Goal: Check status: Check status

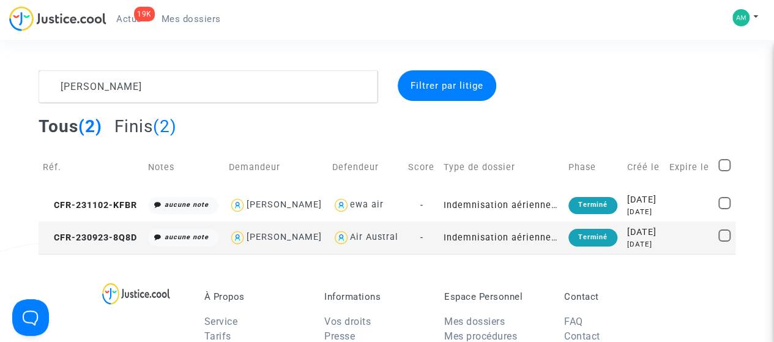
type textarea "[PERSON_NAME]"
click at [120, 254] on td "CFR-230923-8Q8D" at bounding box center [91, 238] width 105 height 32
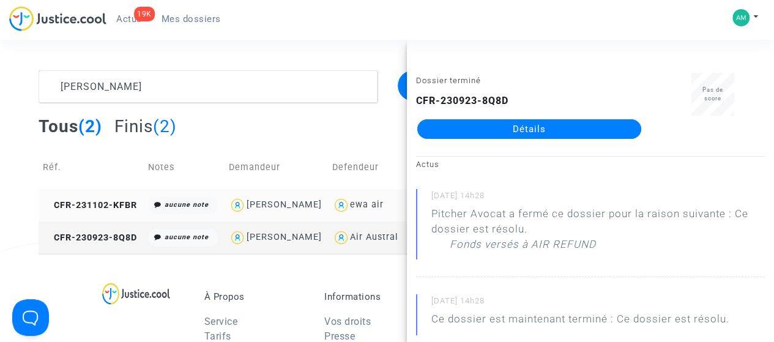
click at [127, 222] on td "CFR-231102-KFBR" at bounding box center [91, 205] width 105 height 32
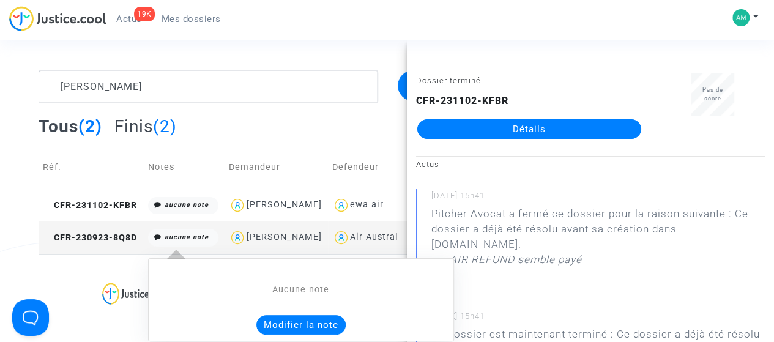
click at [206, 282] on div "Aucune note Modifier la note" at bounding box center [301, 300] width 306 height 108
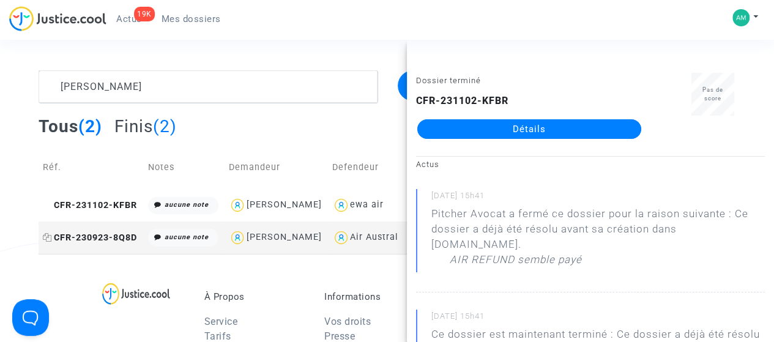
click at [94, 243] on span "CFR-230923-8Q8D" at bounding box center [90, 238] width 94 height 10
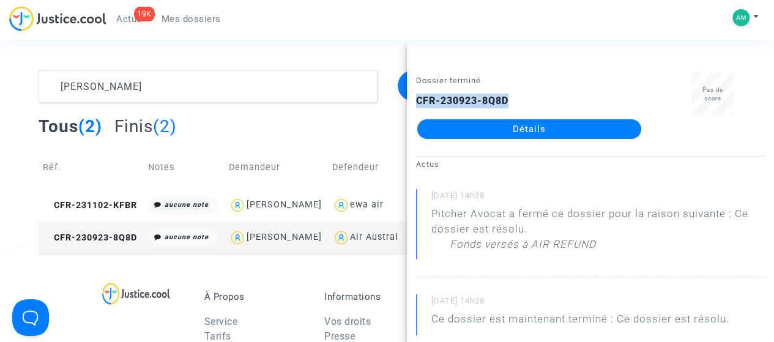
drag, startPoint x: 508, startPoint y: 96, endPoint x: 410, endPoint y: 99, distance: 98.0
click at [410, 99] on div "Dossier terminé CFR-230923-8Q8D Détails" at bounding box center [529, 111] width 245 height 77
copy b "CFR-230923-8Q8D"
click at [458, 102] on b "CFR-230923-8Q8D" at bounding box center [462, 101] width 92 height 12
click at [482, 129] on link "Détails" at bounding box center [529, 129] width 224 height 20
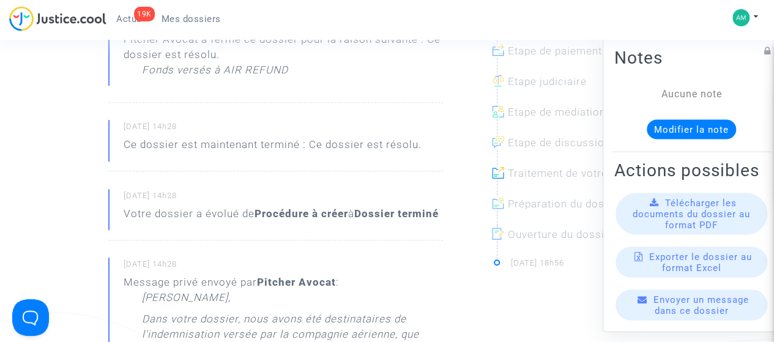
scroll to position [306, 0]
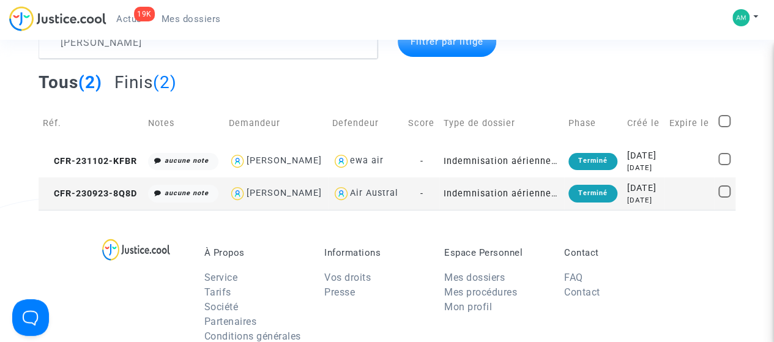
scroll to position [122, 0]
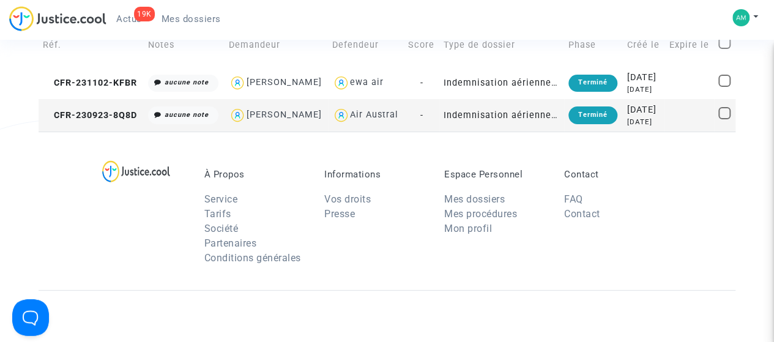
click at [99, 132] on td "CFR-230923-8Q8D" at bounding box center [91, 115] width 105 height 32
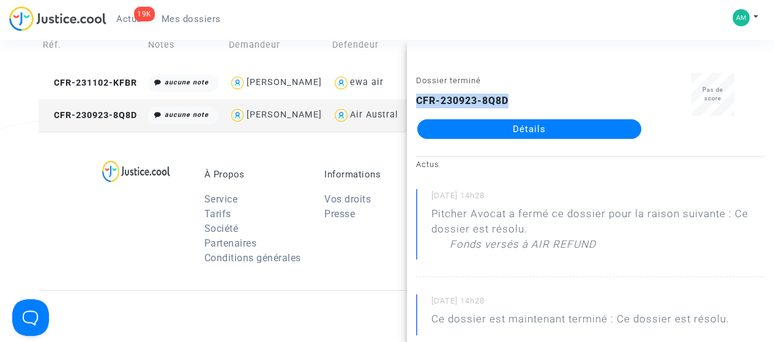
drag, startPoint x: 515, startPoint y: 101, endPoint x: 416, endPoint y: 93, distance: 99.5
click at [416, 93] on div "Dossier terminé CFR-230923-8Q8D Détails" at bounding box center [529, 111] width 245 height 77
copy b "CFR-230923-8Q8D"
click at [580, 277] on div "[DATE] 14h28 Pitcher Avocat a fermé ce dossier pour la raison suivante : Ce dos…" at bounding box center [590, 267] width 349 height 157
click at [45, 241] on div "À Propos Service Tarifs Société Partenaires Conditions générales Informations V…" at bounding box center [387, 211] width 697 height 159
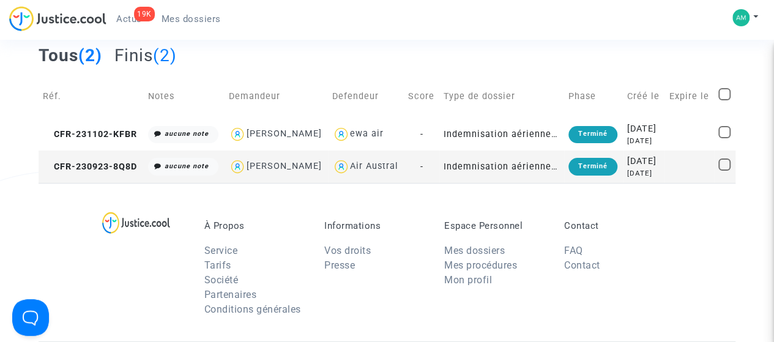
scroll to position [0, 0]
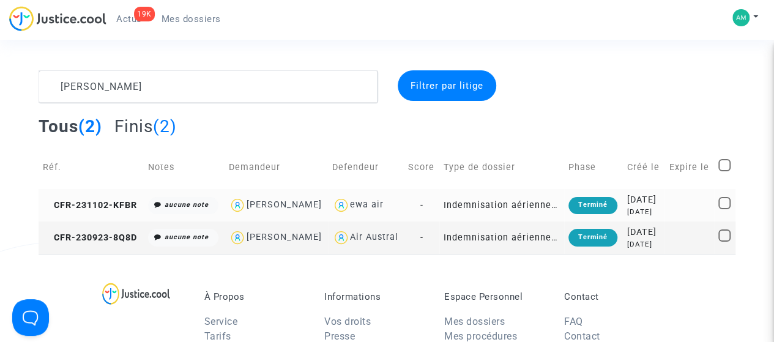
click at [126, 222] on td "CFR-231102-KFBR" at bounding box center [91, 205] width 105 height 32
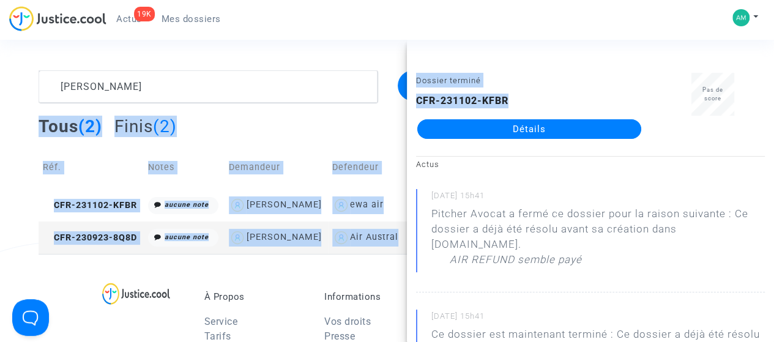
drag, startPoint x: 513, startPoint y: 100, endPoint x: 416, endPoint y: 100, distance: 96.7
click at [395, 101] on ng-component "[PERSON_NAME] Filtrer par litige Tous (2) Finis (2) Réf. Notes Demandeur Defend…" at bounding box center [387, 162] width 697 height 184
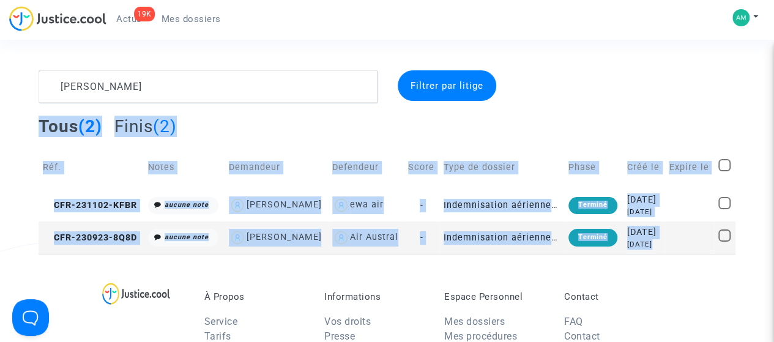
click at [558, 97] on div at bounding box center [625, 86] width 239 height 33
click at [496, 187] on td "Type de dossier" at bounding box center [501, 167] width 125 height 43
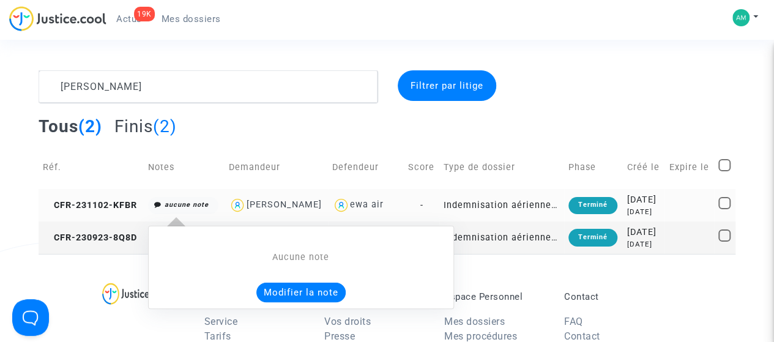
click at [186, 230] on div "Aucune note Modifier la note" at bounding box center [301, 268] width 306 height 108
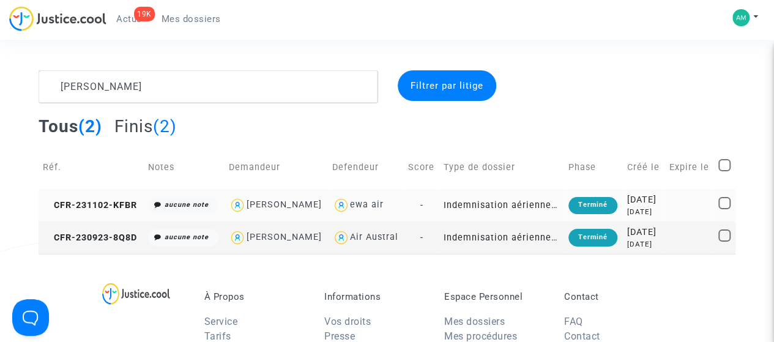
click at [471, 222] on td "Indemnisation aérienne 261/2004" at bounding box center [501, 205] width 125 height 32
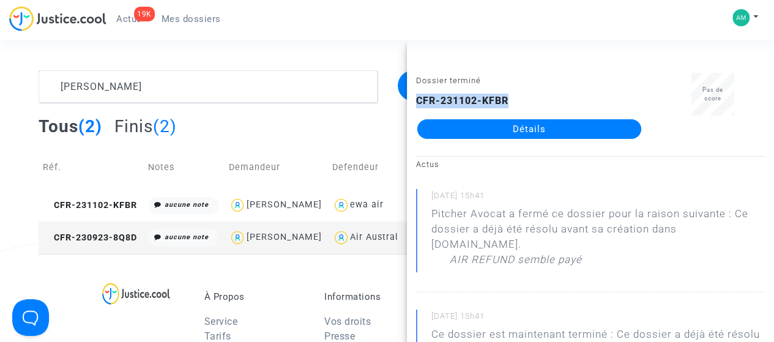
drag, startPoint x: 509, startPoint y: 102, endPoint x: 413, endPoint y: 103, distance: 96.7
click at [413, 103] on div "Dossier terminé CFR-231102-KFBR Détails" at bounding box center [529, 111] width 245 height 77
copy b "CFR-231102-KFBR"
click at [561, 94] on div "CFR-231102-KFBR Détails" at bounding box center [529, 116] width 226 height 45
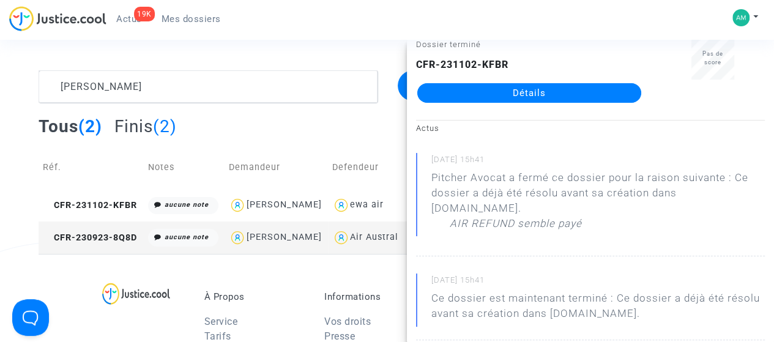
scroll to position [61, 0]
